Goal: Navigation & Orientation: Find specific page/section

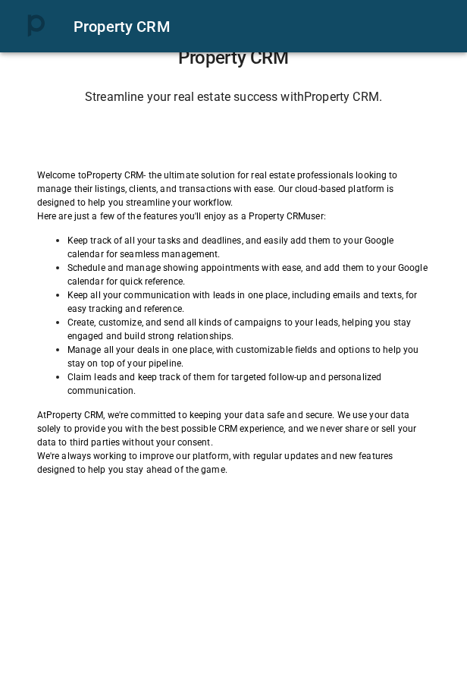
scroll to position [30, 0]
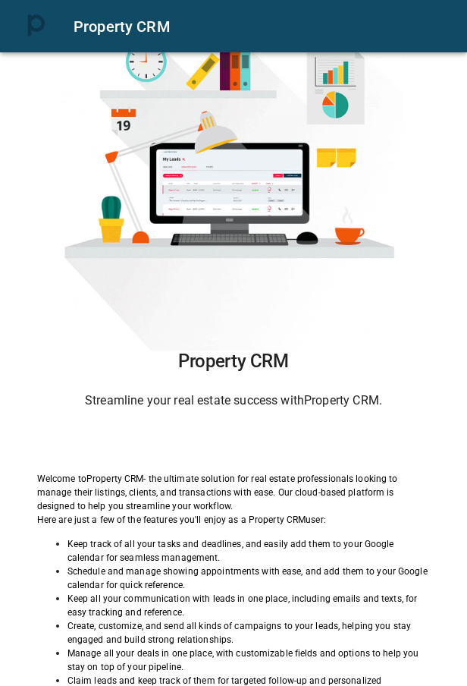
click at [248, 442] on div "Sign in with Google. Opens in new tab" at bounding box center [234, 441] width 140 height 33
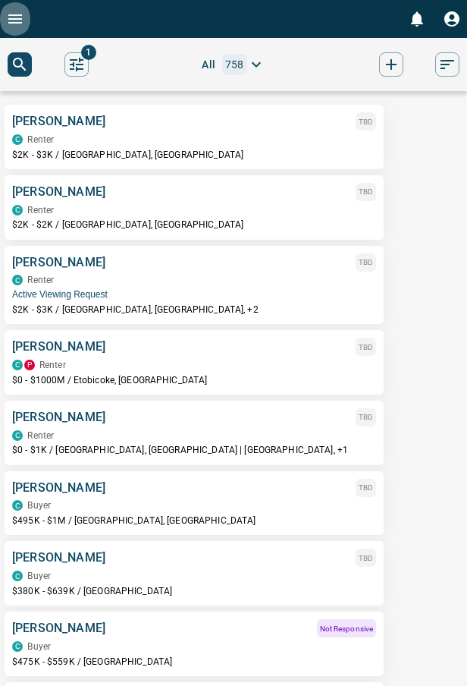
click at [24, 25] on button "Open drawer" at bounding box center [15, 19] width 30 height 38
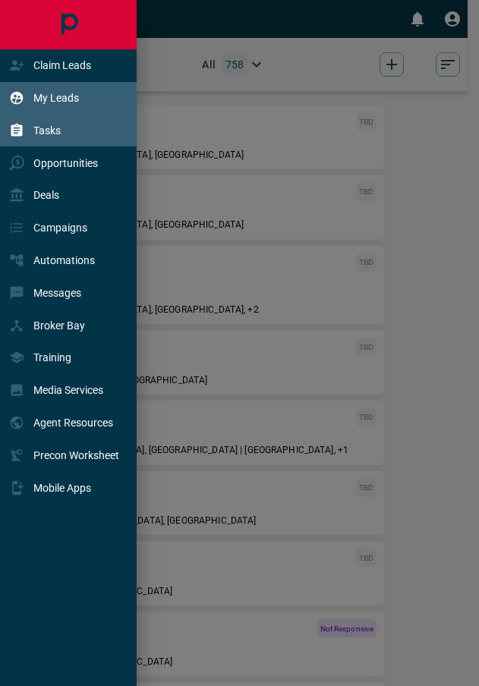
click at [49, 124] on p "Tasks" at bounding box center [46, 130] width 27 height 12
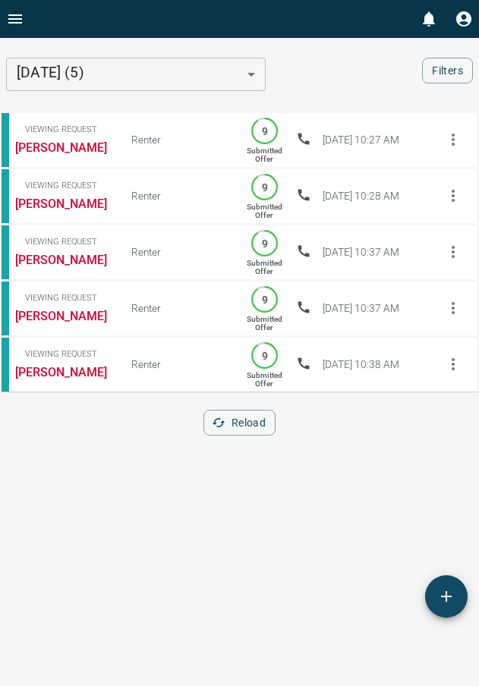
click at [23, 27] on icon "Open drawer" at bounding box center [15, 19] width 18 height 18
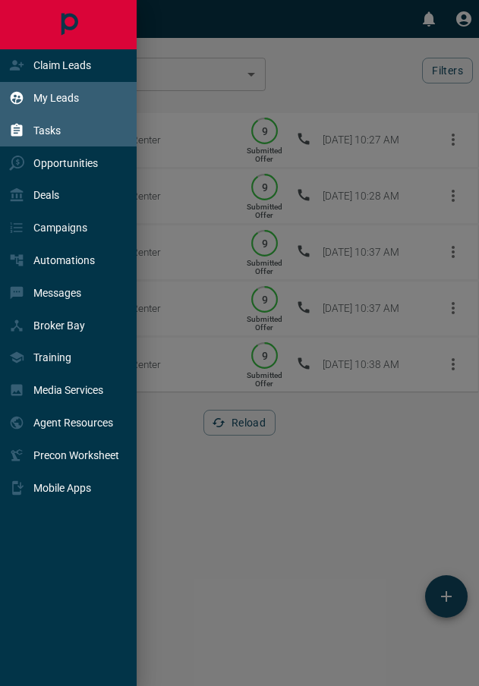
click at [77, 91] on div "My Leads" at bounding box center [44, 98] width 70 height 25
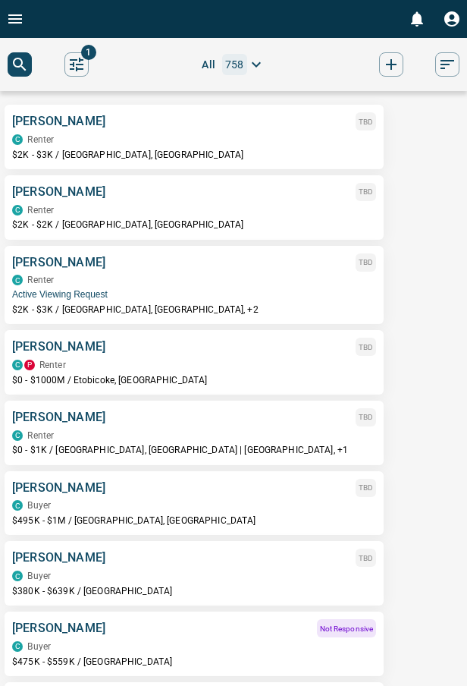
click at [9, 20] on icon "Open drawer" at bounding box center [15, 19] width 18 height 18
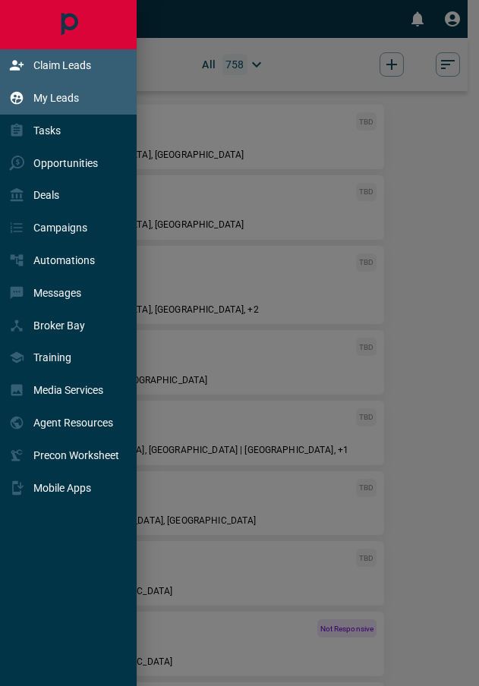
click at [47, 74] on div "Claim Leads" at bounding box center [50, 65] width 82 height 25
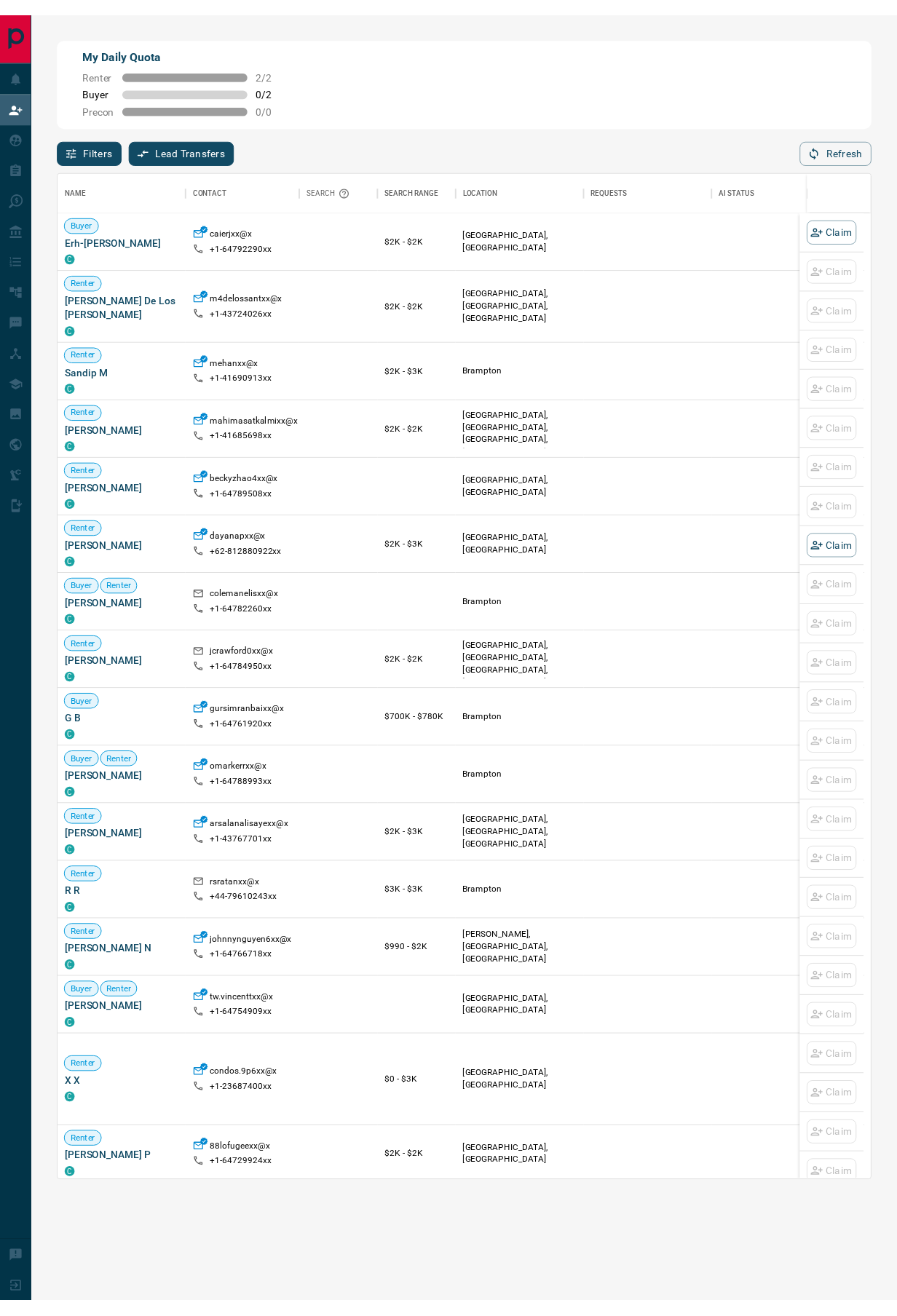
scroll to position [1006, 804]
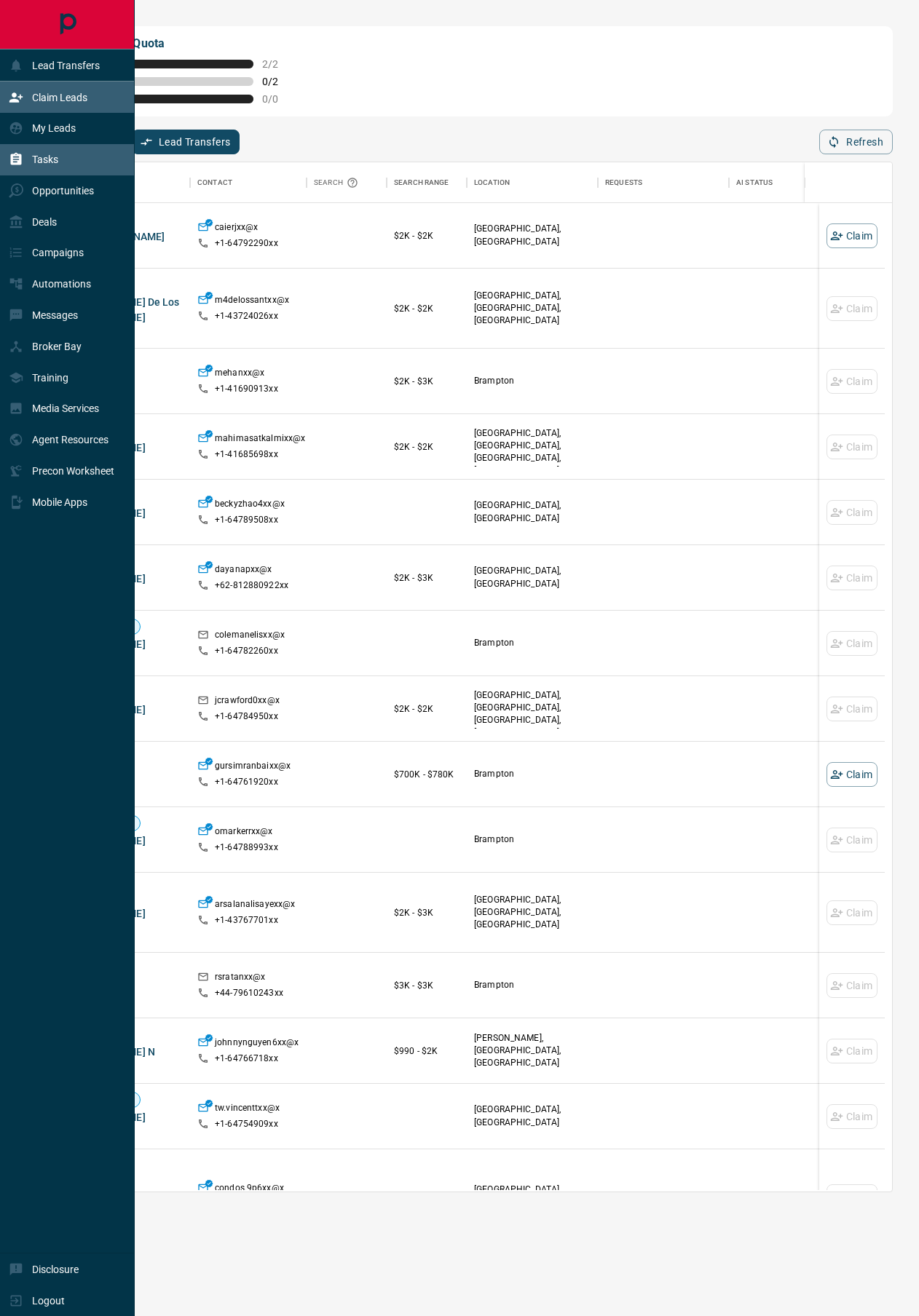
click at [13, 176] on div "Tasks" at bounding box center [67, 159] width 134 height 32
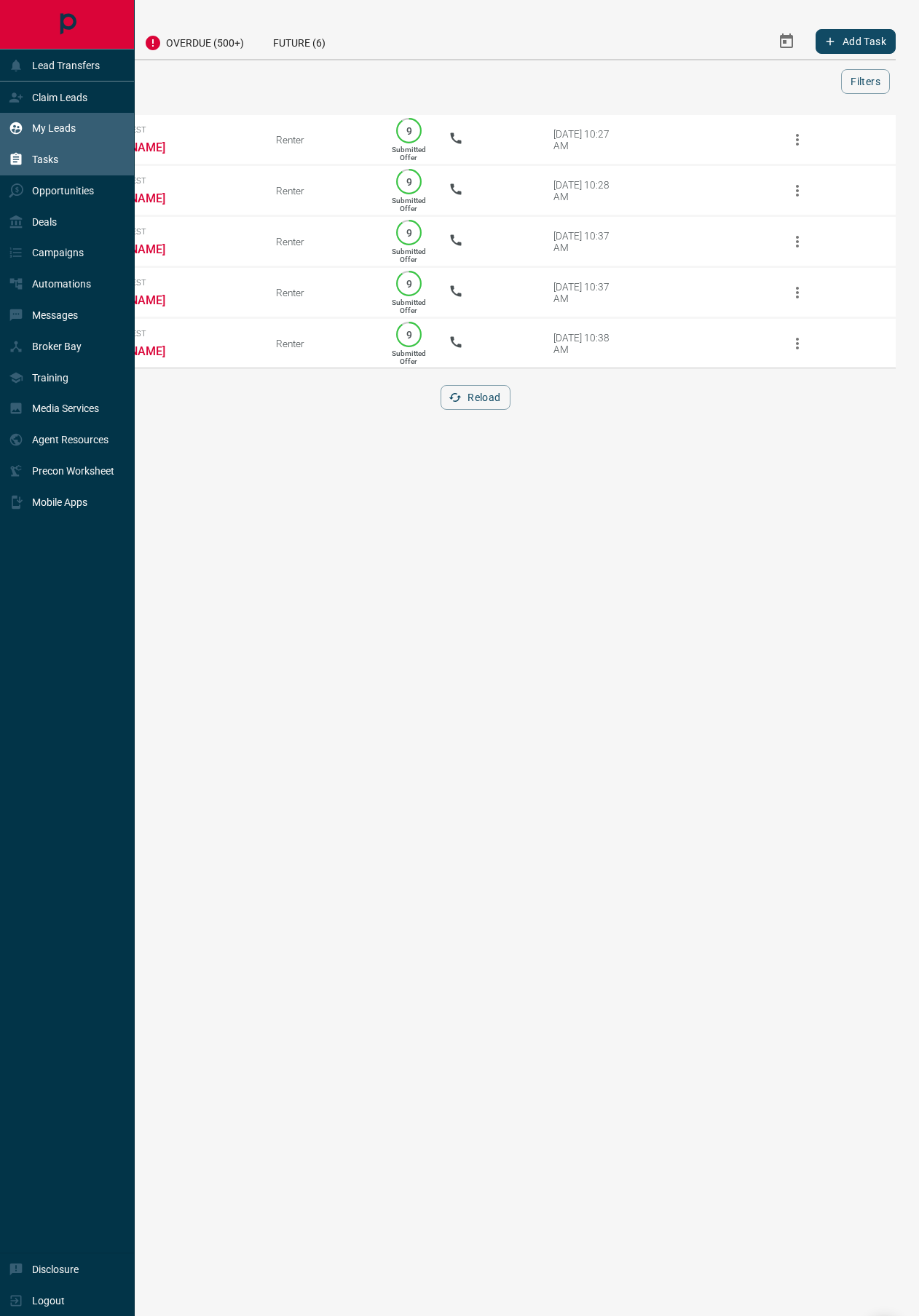
click at [23, 134] on icon at bounding box center [16, 128] width 12 height 12
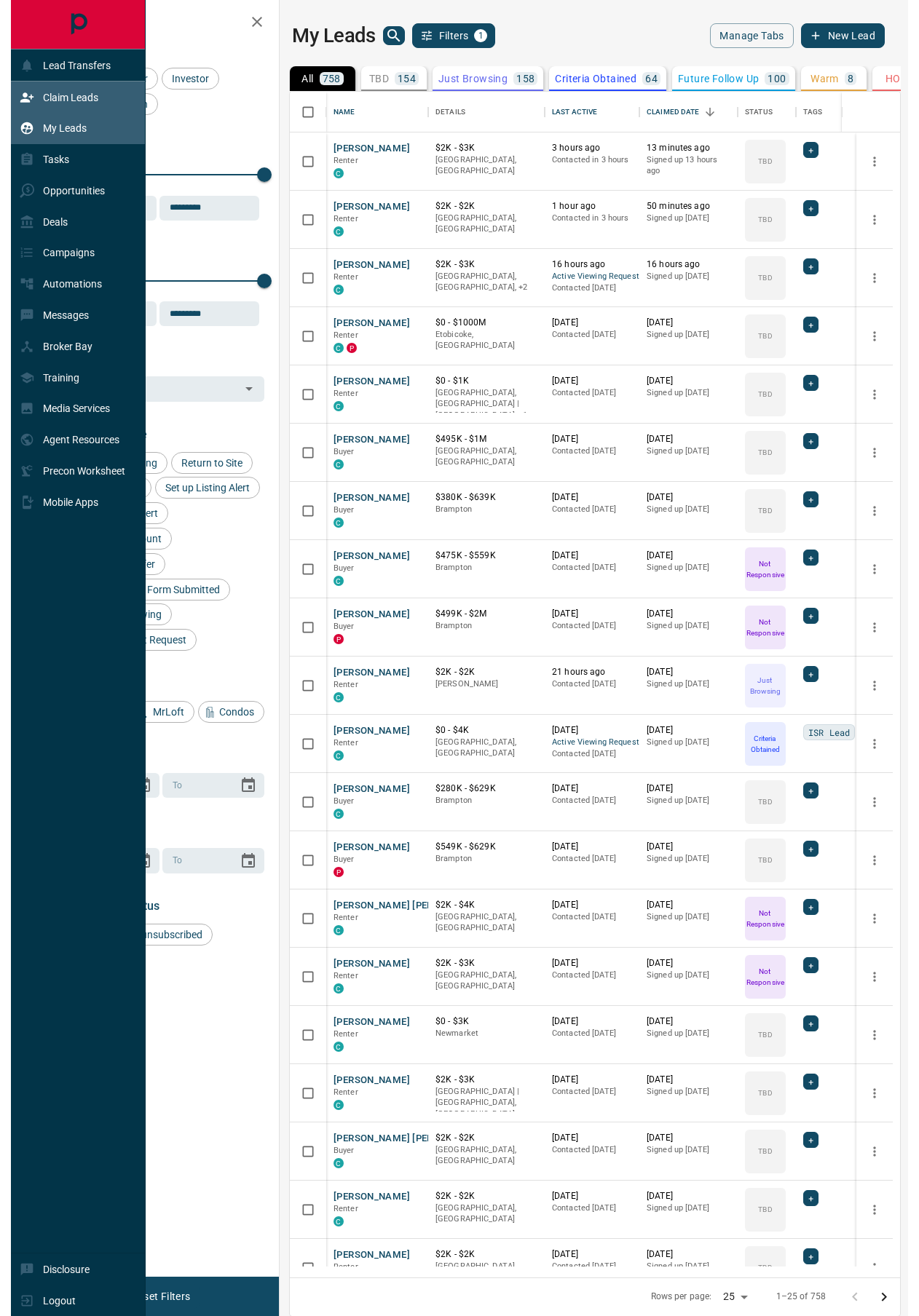
scroll to position [23, 23]
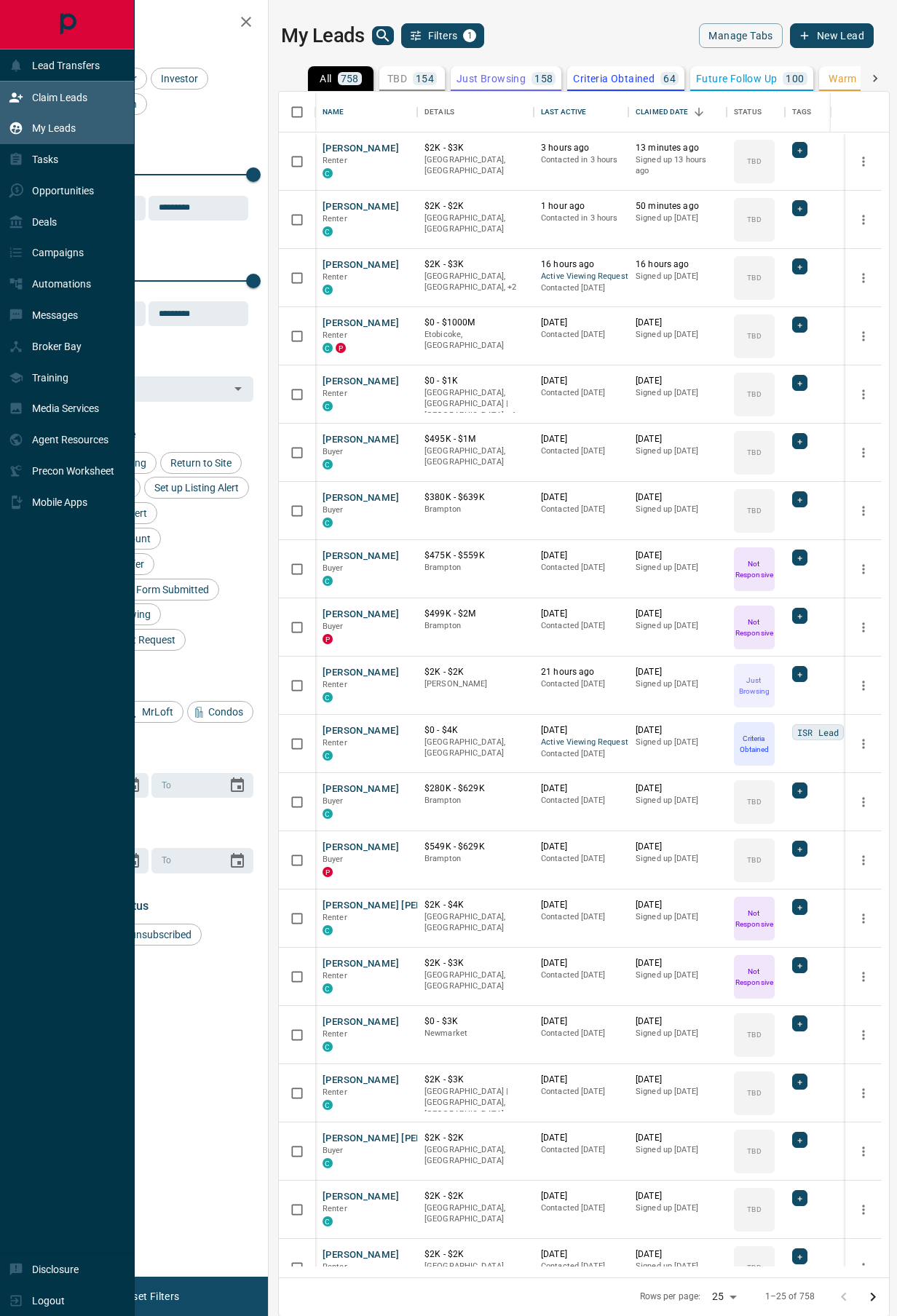
click at [50, 104] on p "Claim Leads" at bounding box center [59, 98] width 56 height 12
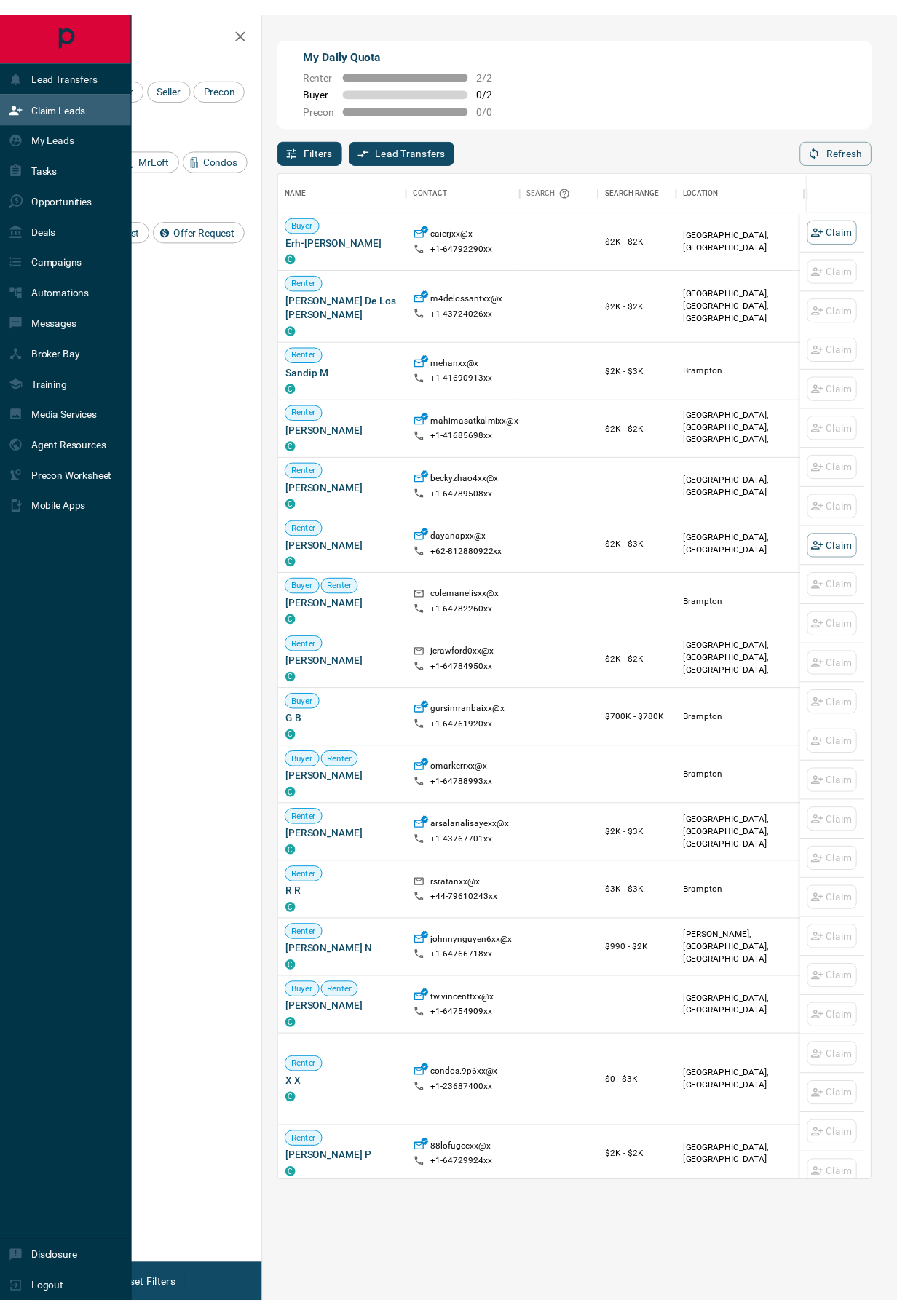
scroll to position [23, 23]
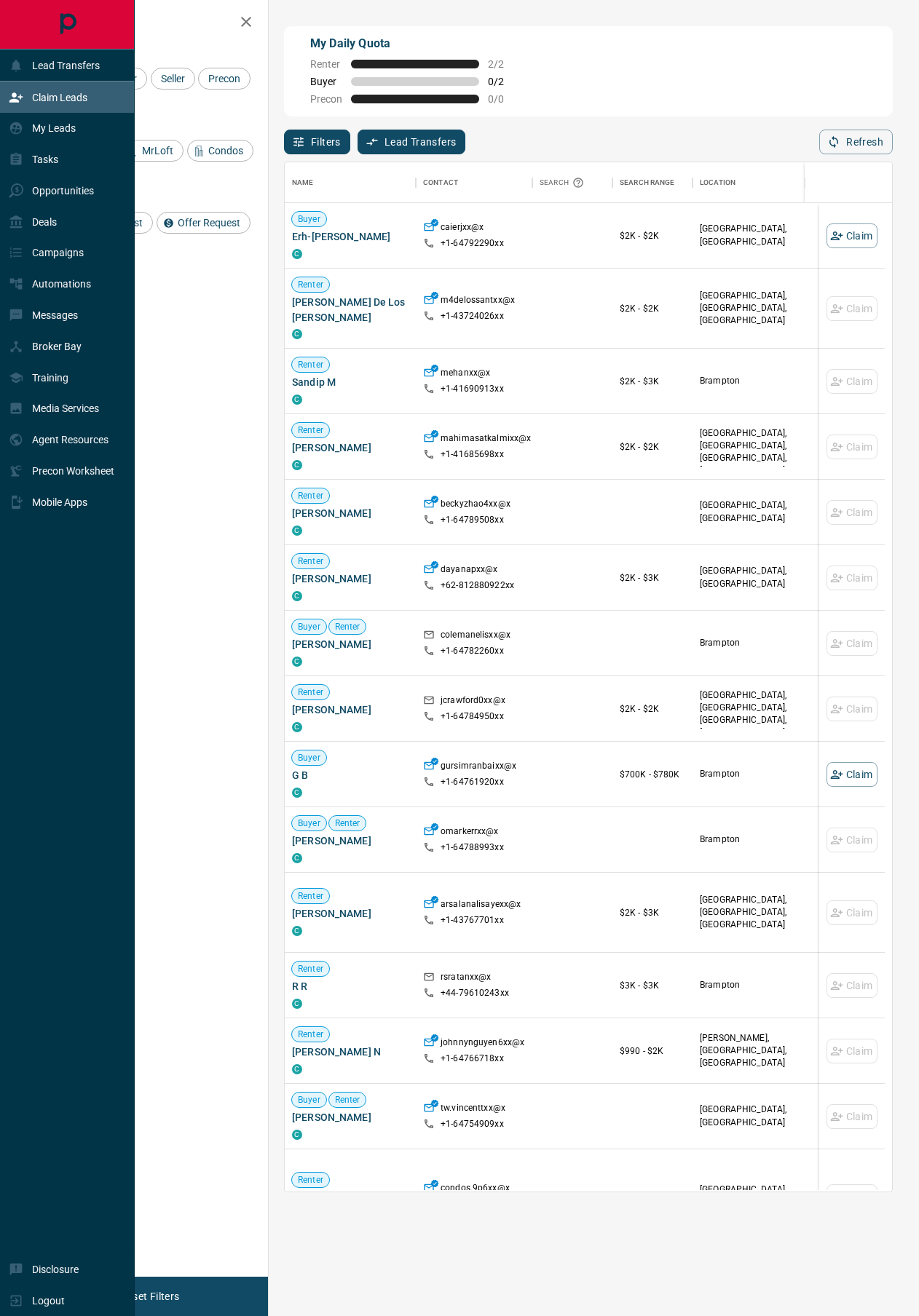
click at [67, 109] on div "Claim Leads" at bounding box center [48, 97] width 79 height 24
click at [76, 134] on p "My Leads" at bounding box center [54, 128] width 44 height 12
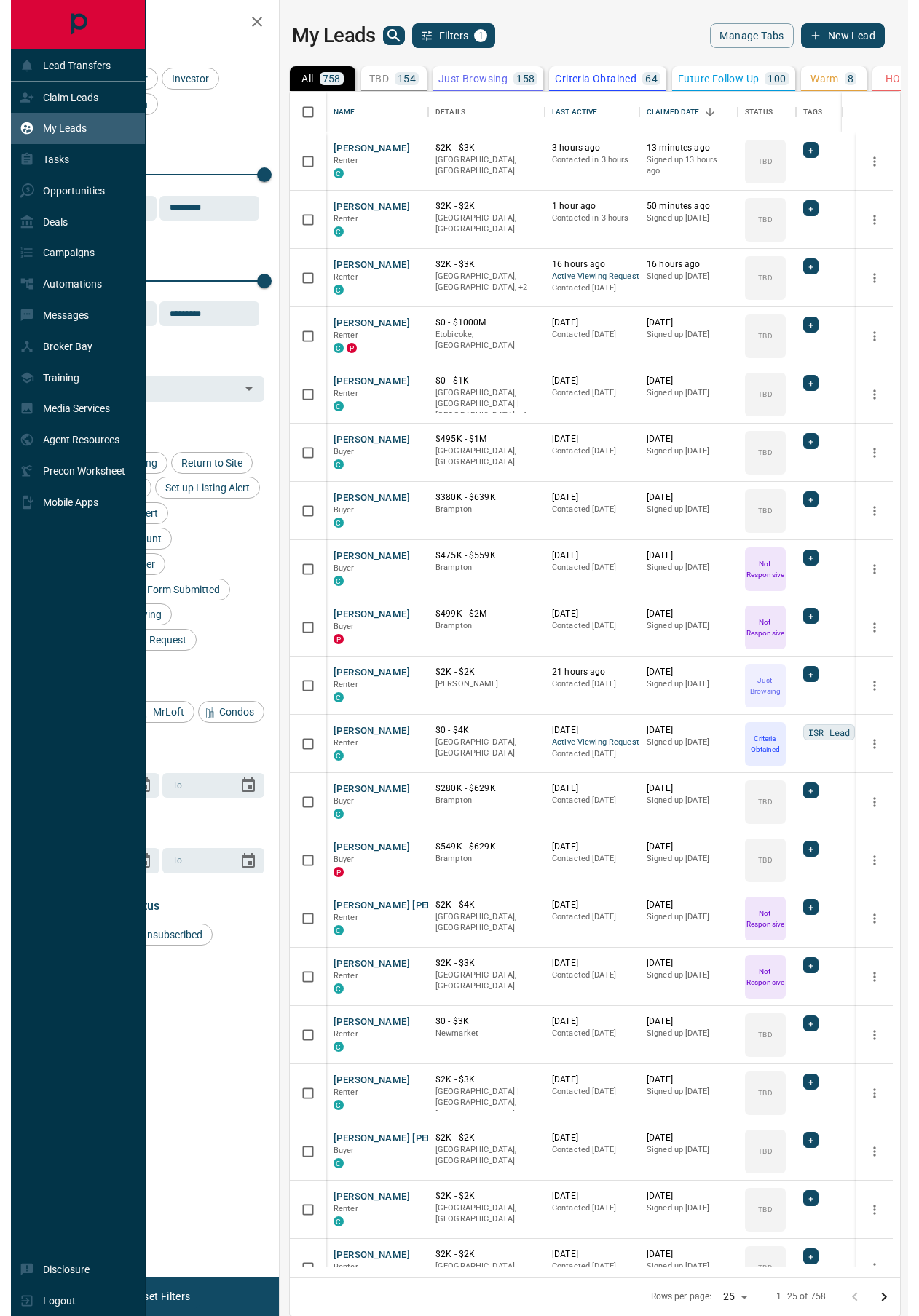
scroll to position [23, 23]
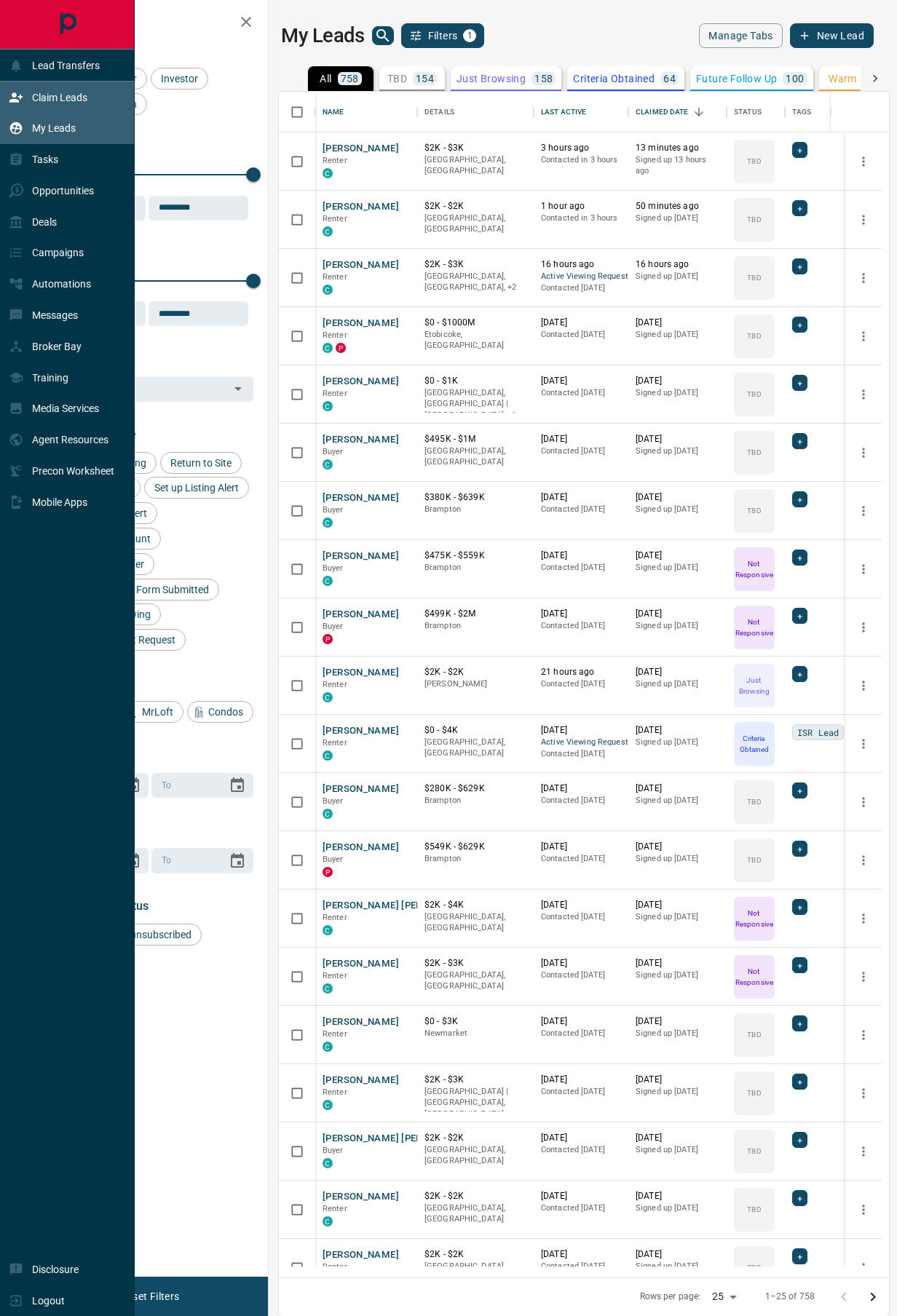
click at [22, 102] on icon at bounding box center [16, 97] width 13 height 10
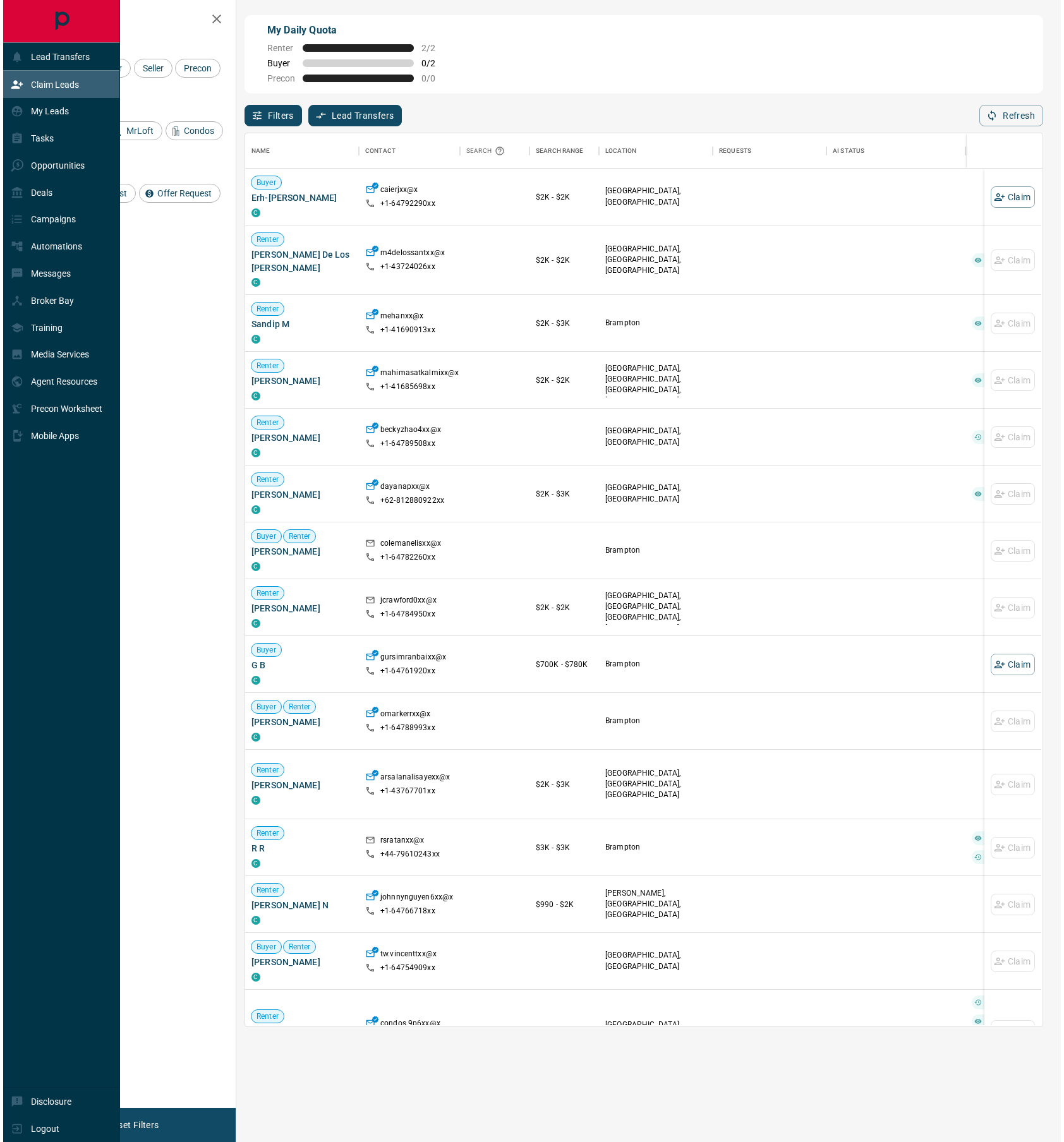
scroll to position [20, 20]
